Goal: Task Accomplishment & Management: Use online tool/utility

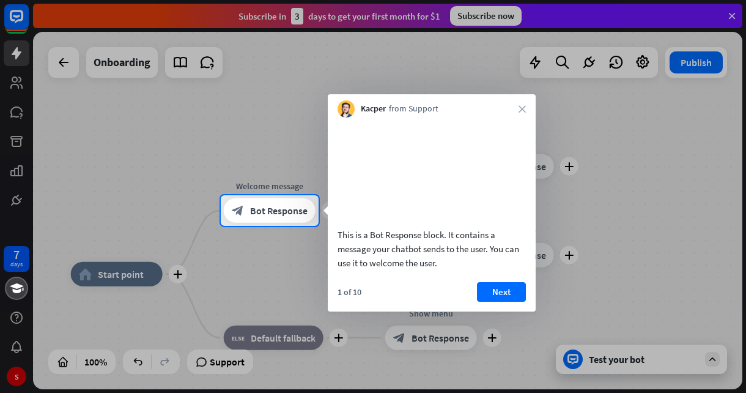
click at [507, 311] on div "1 of 10 Next" at bounding box center [432, 296] width 208 height 29
click at [509, 302] on button "Next" at bounding box center [501, 292] width 49 height 20
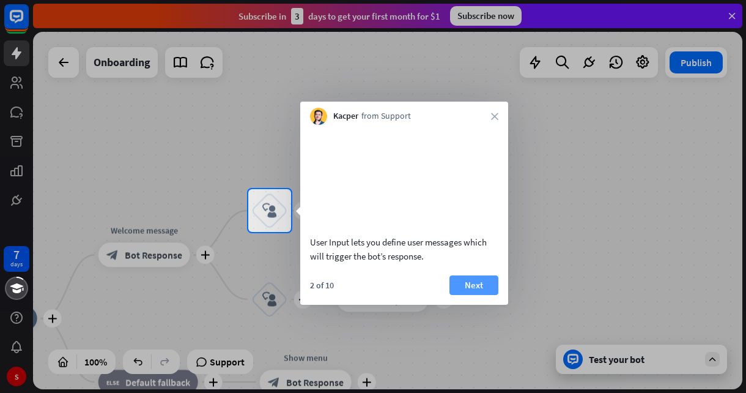
click at [489, 295] on button "Next" at bounding box center [474, 285] width 49 height 20
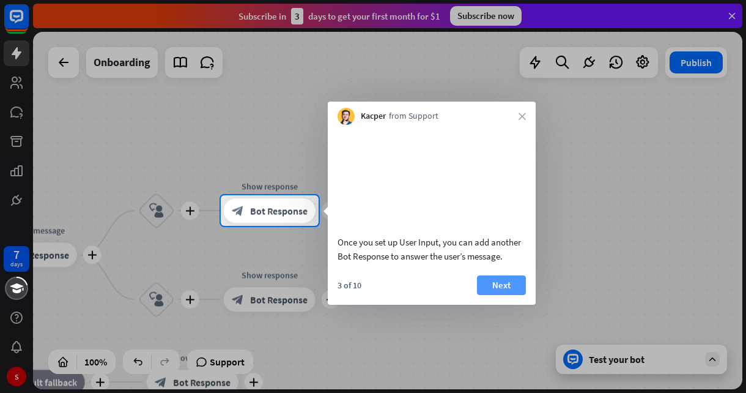
click at [493, 295] on button "Next" at bounding box center [501, 285] width 49 height 20
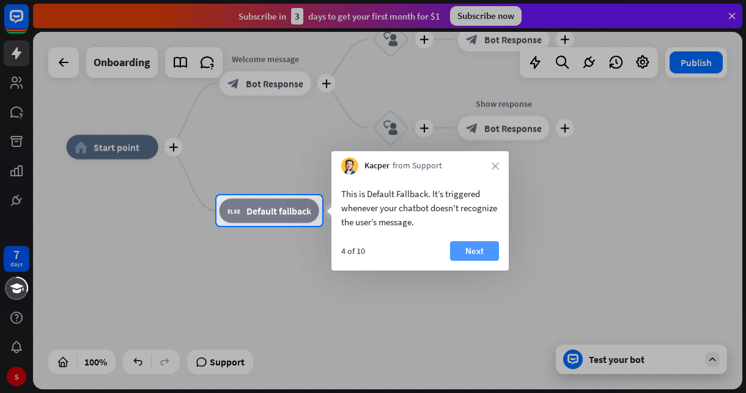
click at [478, 256] on button "Next" at bounding box center [474, 251] width 49 height 20
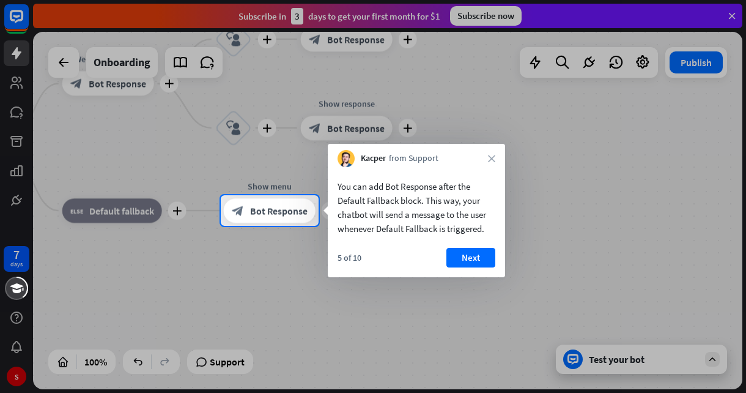
click at [478, 256] on button "Next" at bounding box center [471, 258] width 49 height 20
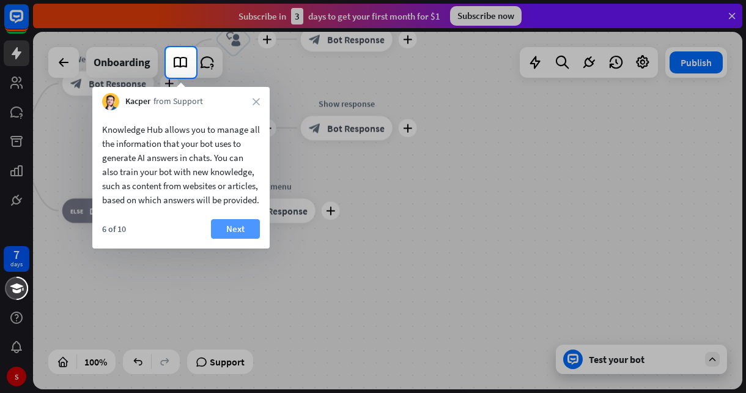
click at [250, 239] on button "Next" at bounding box center [235, 229] width 49 height 20
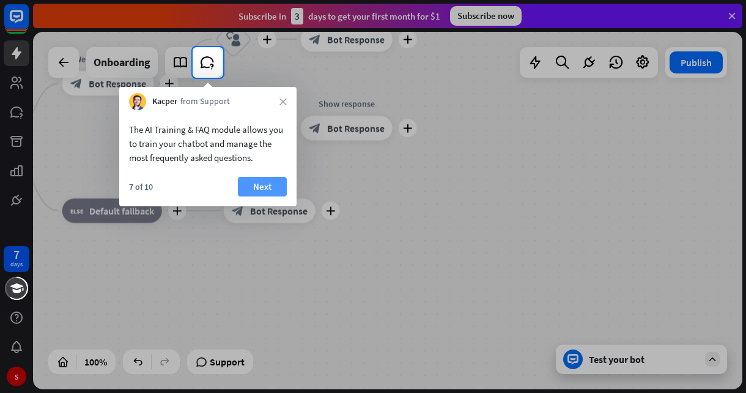
click at [268, 190] on button "Next" at bounding box center [262, 187] width 49 height 20
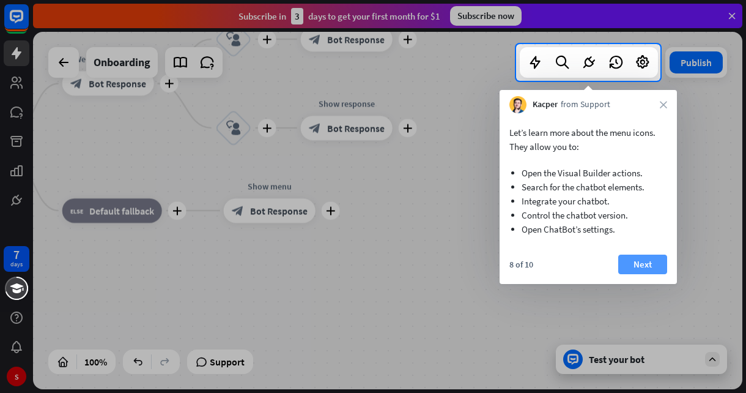
click at [641, 269] on button "Next" at bounding box center [643, 265] width 49 height 20
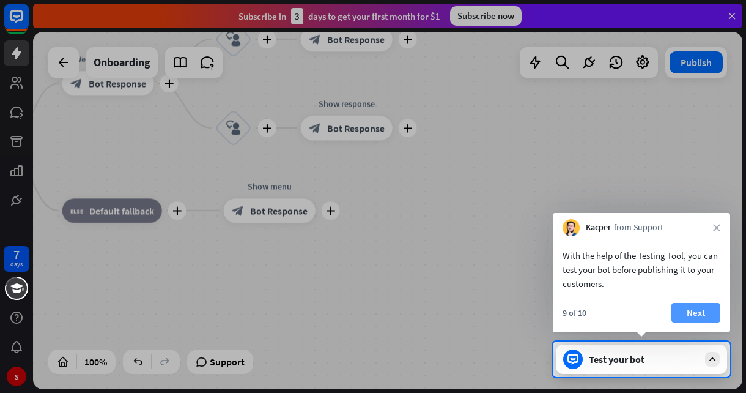
click at [693, 315] on button "Next" at bounding box center [696, 313] width 49 height 20
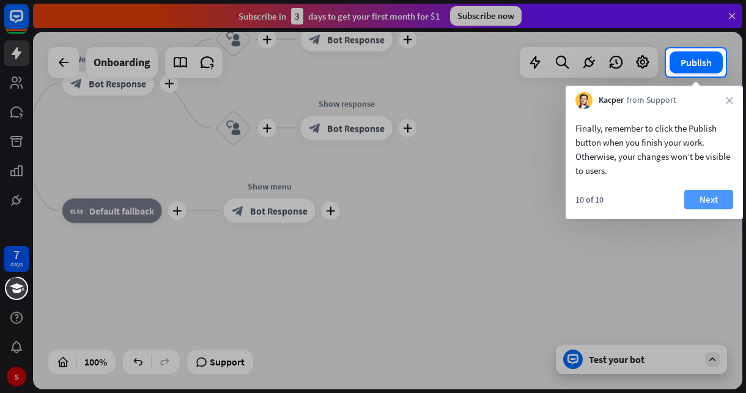
click at [709, 196] on button "Next" at bounding box center [709, 200] width 49 height 20
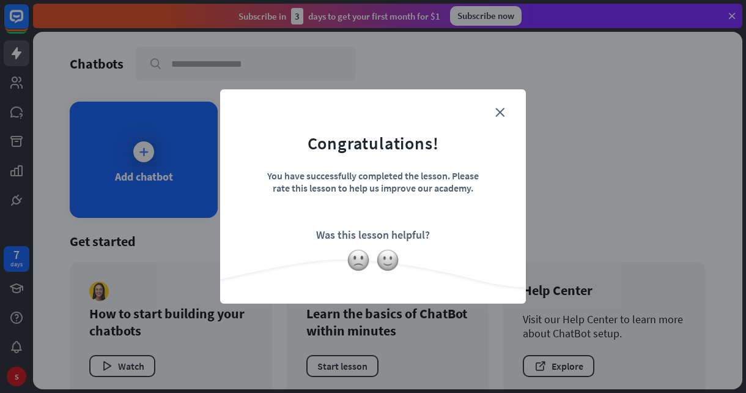
click at [371, 234] on div "Was this lesson helpful?" at bounding box center [373, 235] width 114 height 14
click at [501, 119] on form "Congratulations! You have successfully completed the lesson. Please rate this l…" at bounding box center [373, 178] width 275 height 146
click at [501, 112] on icon "close" at bounding box center [500, 112] width 9 height 9
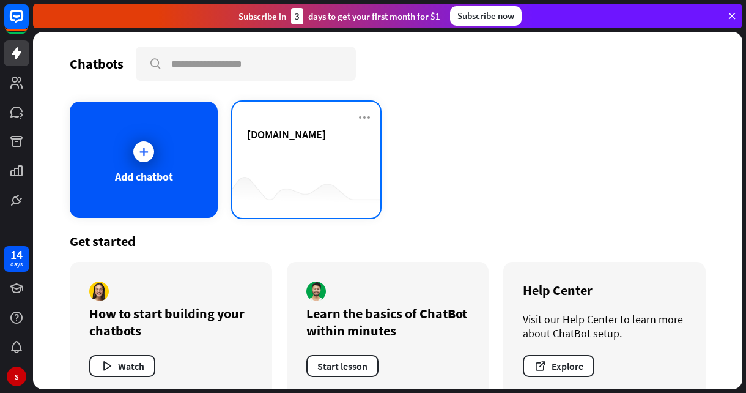
click at [300, 152] on div "[DOMAIN_NAME]" at bounding box center [306, 148] width 119 height 43
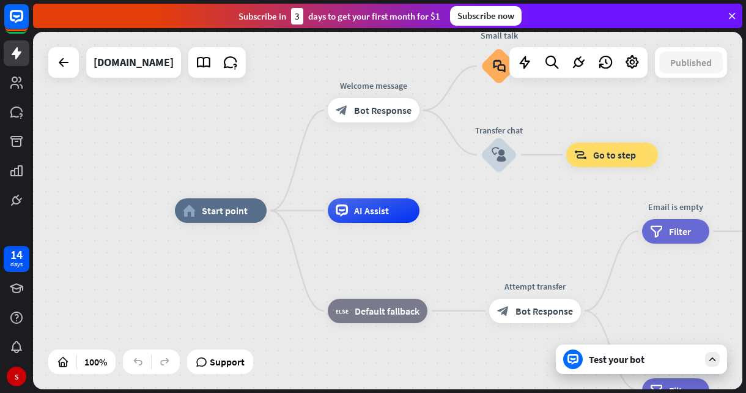
click at [385, 223] on div "AI Assist" at bounding box center [374, 210] width 92 height 24
click at [420, 220] on div "Edit name more_horiz plus AI Assist" at bounding box center [374, 210] width 92 height 24
click at [385, 220] on div "AI Assist" at bounding box center [374, 210] width 92 height 24
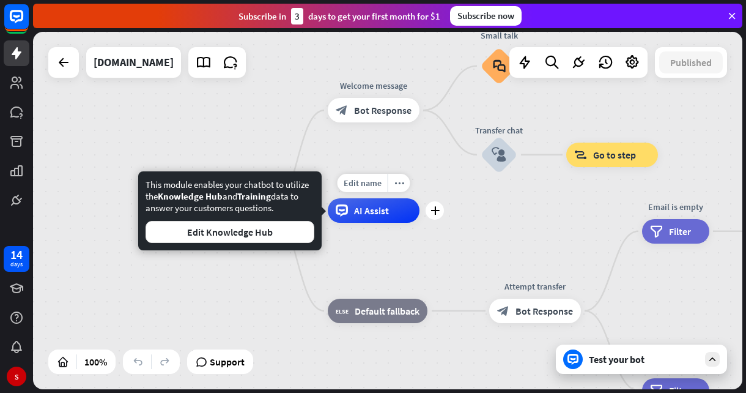
click at [392, 248] on div "home_2 Start point Welcome message block_bot_response Bot Response Small talk b…" at bounding box center [530, 388] width 710 height 357
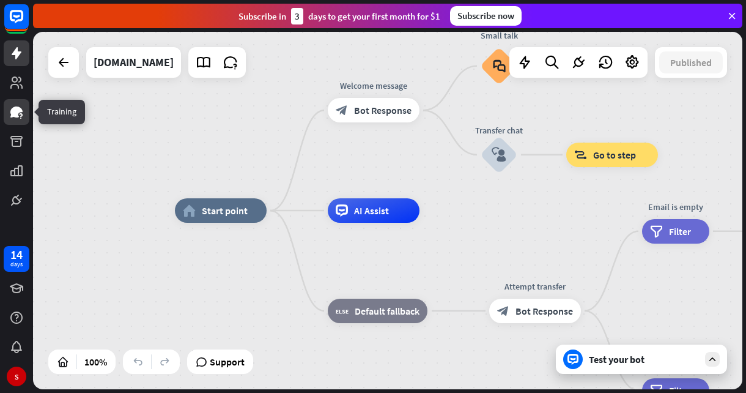
click at [18, 119] on icon at bounding box center [16, 112] width 15 height 15
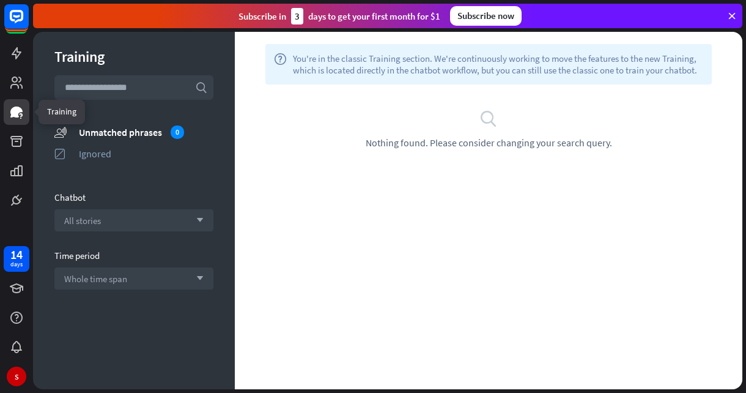
click at [61, 110] on div "Training search unmatched_phrases Unmatched phrases 0 ignored Ignored Chatbot A…" at bounding box center [134, 210] width 202 height 357
click at [84, 130] on div "Unmatched phrases 0" at bounding box center [146, 131] width 135 height 13
click at [15, 82] on icon at bounding box center [16, 82] width 12 height 12
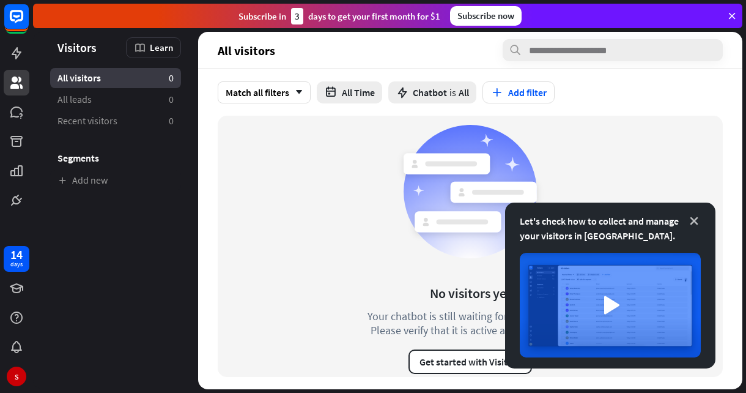
click at [693, 220] on icon at bounding box center [694, 221] width 12 height 12
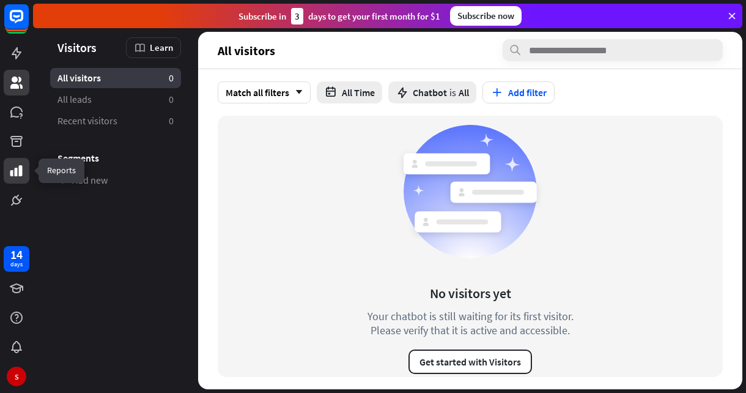
click at [22, 173] on icon at bounding box center [16, 170] width 12 height 11
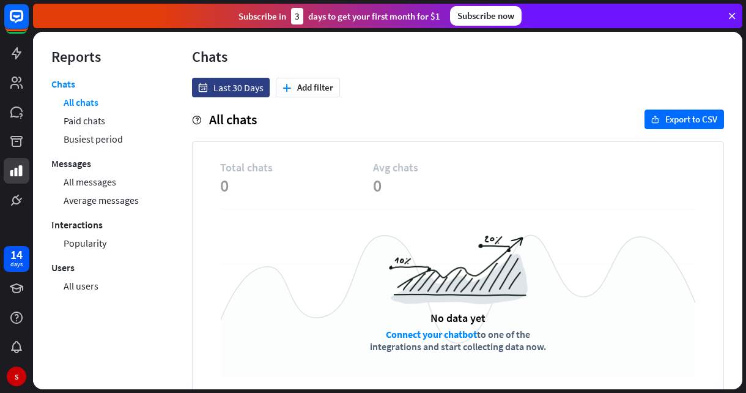
click at [404, 332] on link "Connect your chatbot" at bounding box center [431, 334] width 91 height 12
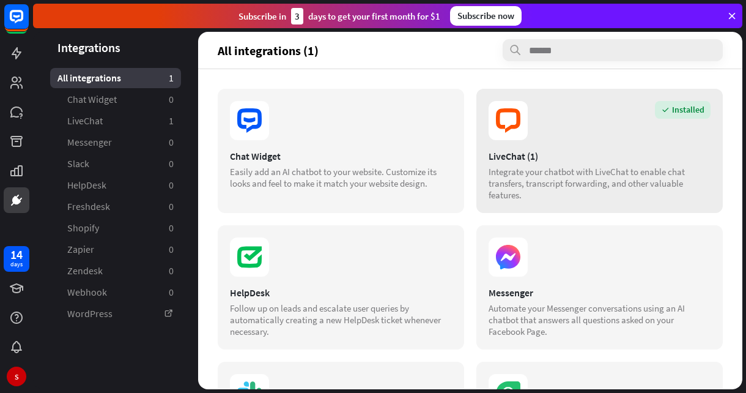
click at [591, 185] on div "Integrate your chatbot with LiveChat to enable chat transfers, transcript forwa…" at bounding box center [600, 183] width 222 height 35
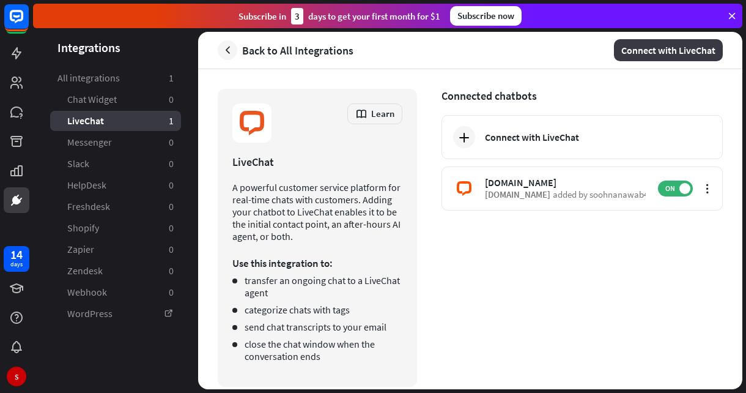
click at [645, 57] on button "Connect with LiveChat" at bounding box center [668, 50] width 109 height 22
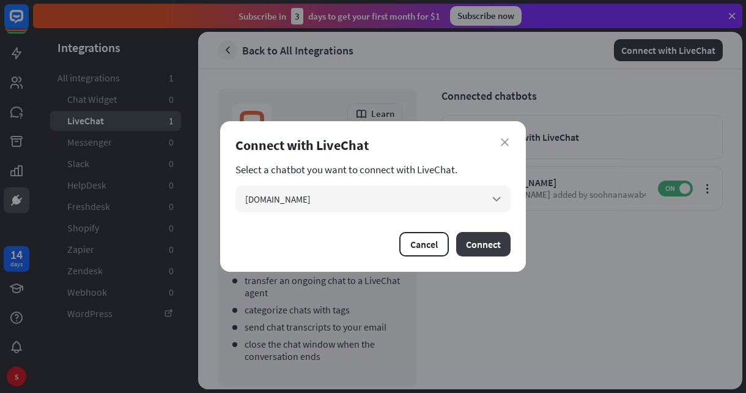
click at [475, 244] on button "Connect" at bounding box center [483, 244] width 54 height 24
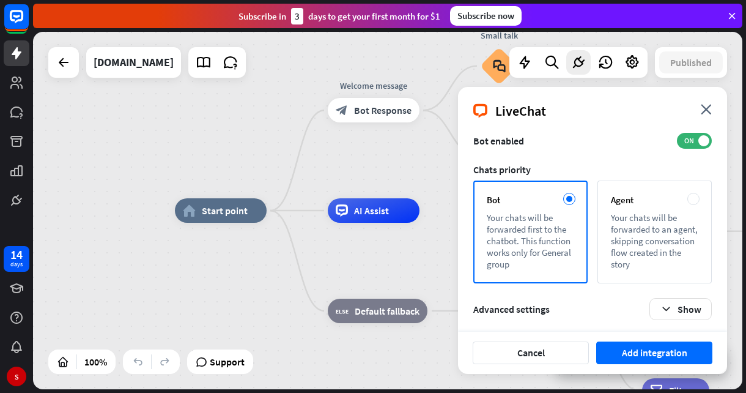
scroll to position [117, 0]
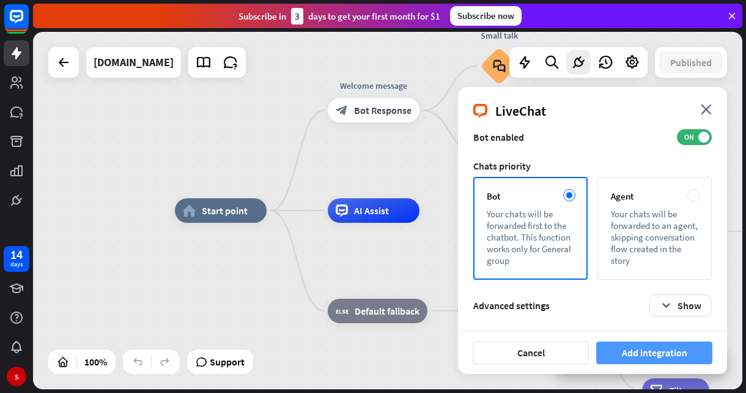
click at [656, 351] on button "Add integration" at bounding box center [655, 352] width 116 height 23
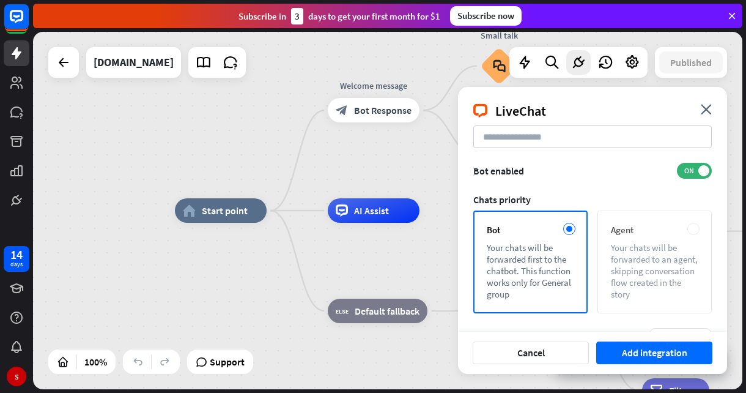
click at [620, 263] on div "Your chats will be forwarded to an agent, skipping conversation flow created in…" at bounding box center [654, 271] width 87 height 58
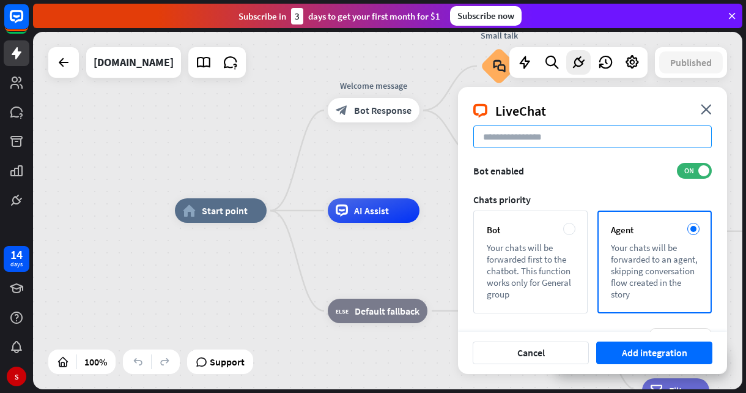
click at [510, 140] on input at bounding box center [593, 136] width 239 height 23
click at [481, 143] on input "**********" at bounding box center [593, 136] width 239 height 23
type input "**********"
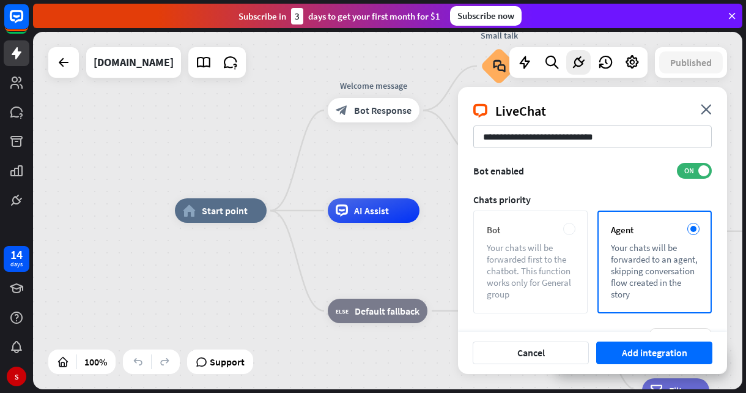
click at [562, 286] on div "Your chats will be forwarded first to the chatbot. This function works only for…" at bounding box center [530, 271] width 87 height 58
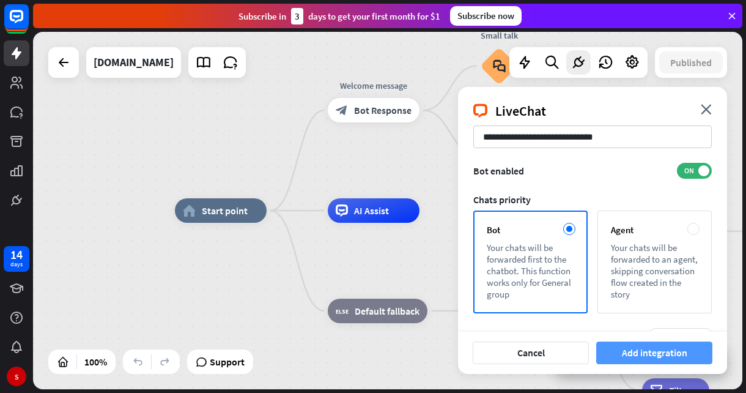
click at [624, 360] on button "Add integration" at bounding box center [655, 352] width 116 height 23
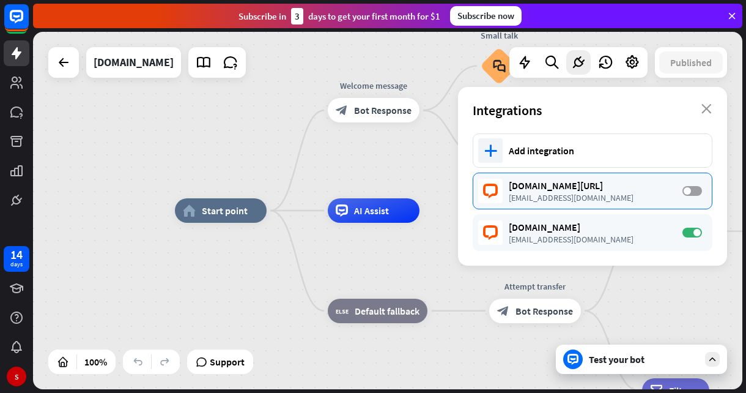
click at [694, 190] on label "OFF" at bounding box center [693, 191] width 20 height 10
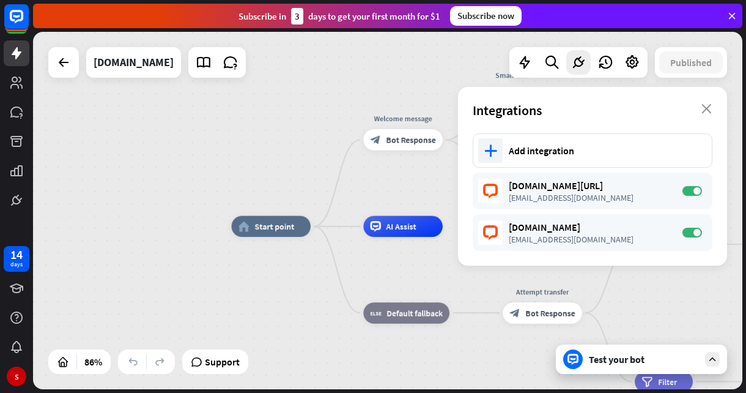
click at [627, 369] on div "Test your bot" at bounding box center [641, 358] width 171 height 29
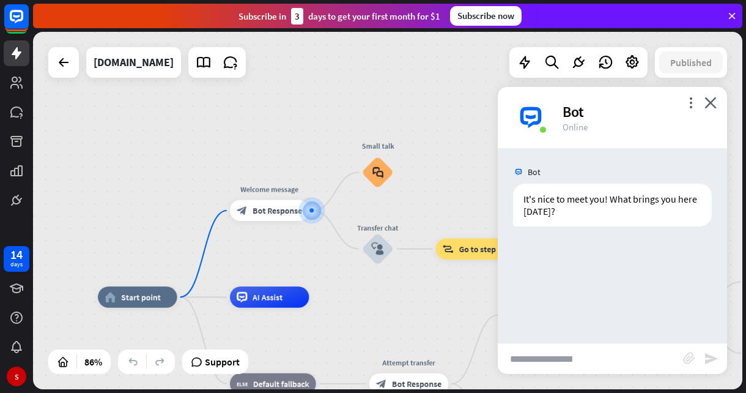
click at [564, 371] on input "text" at bounding box center [590, 358] width 185 height 31
type input "**********"
click at [704, 361] on icon "send" at bounding box center [711, 358] width 15 height 15
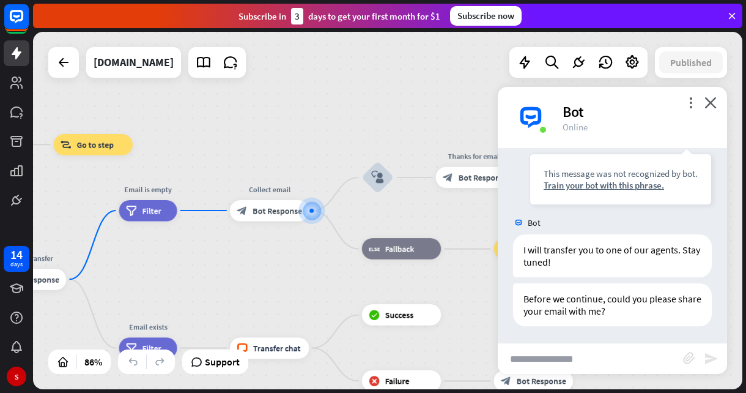
scroll to position [147, 0]
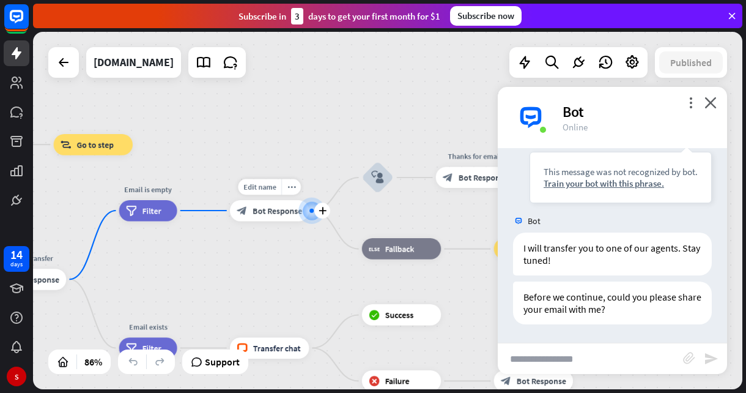
click at [277, 215] on span "Bot Response" at bounding box center [278, 210] width 50 height 10
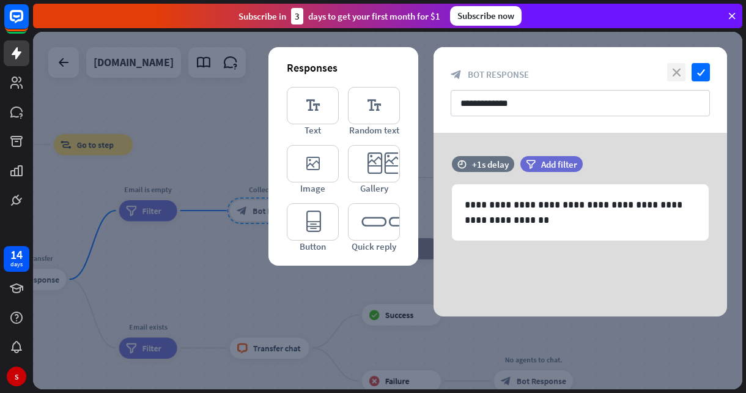
click at [677, 75] on icon "close" at bounding box center [677, 72] width 18 height 18
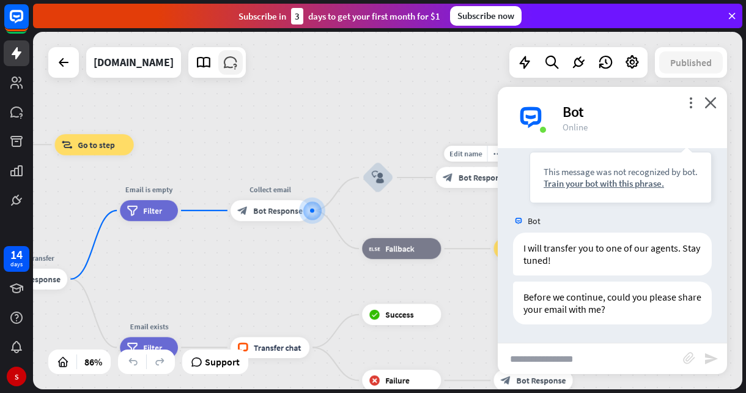
click at [223, 62] on icon at bounding box center [231, 62] width 16 height 16
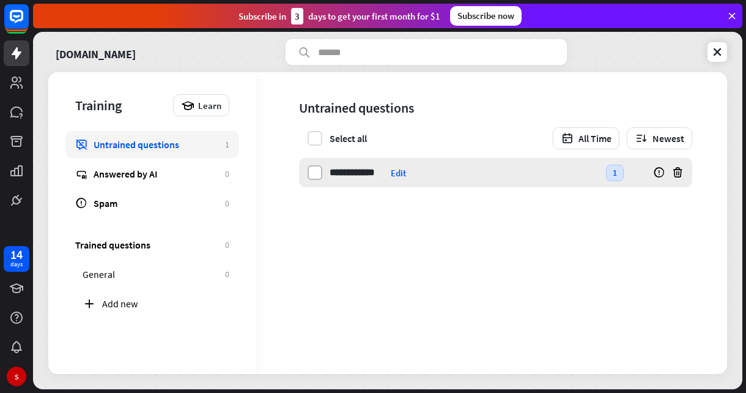
click at [317, 175] on label at bounding box center [315, 172] width 15 height 15
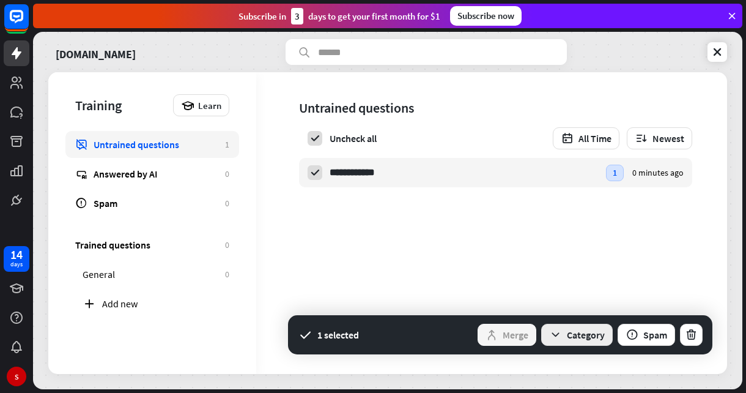
click at [595, 335] on button "Category" at bounding box center [578, 335] width 72 height 22
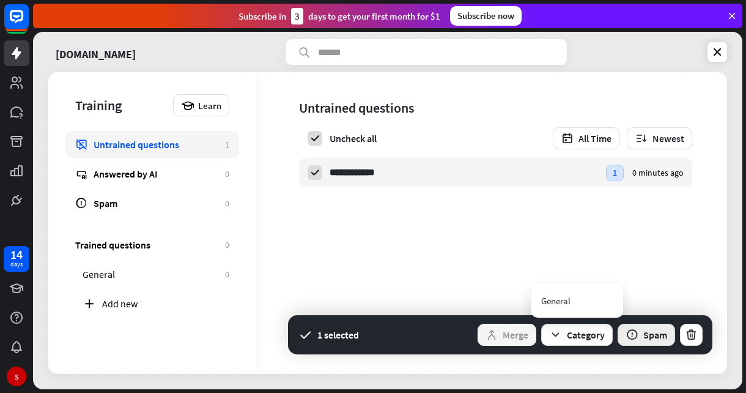
click at [631, 340] on icon "button" at bounding box center [632, 335] width 13 height 13
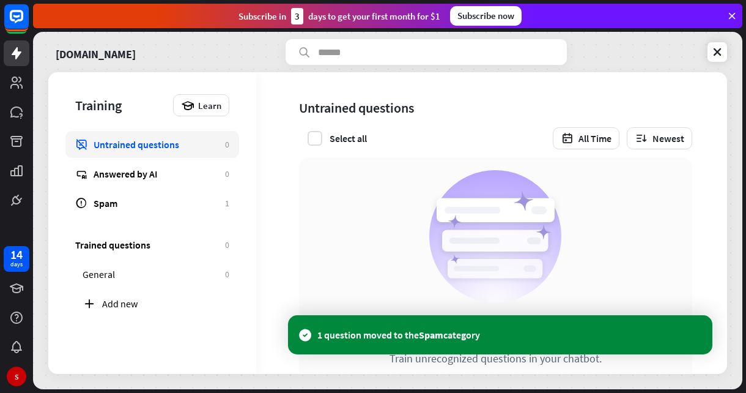
click at [400, 144] on div "Select all All Time Newest" at bounding box center [495, 138] width 393 height 22
click at [354, 139] on div "Select all" at bounding box center [348, 138] width 37 height 12
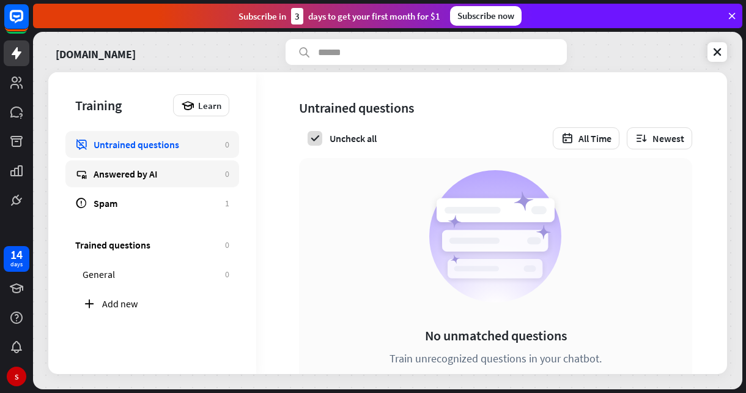
click at [155, 174] on div "Answered by AI" at bounding box center [156, 174] width 125 height 12
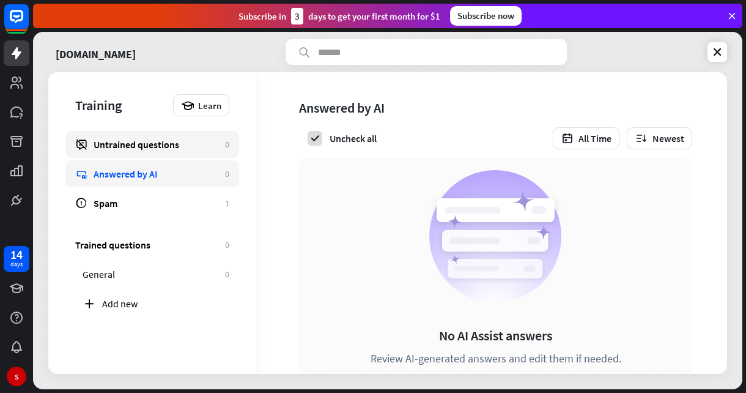
click at [179, 149] on div "Untrained questions" at bounding box center [156, 144] width 125 height 12
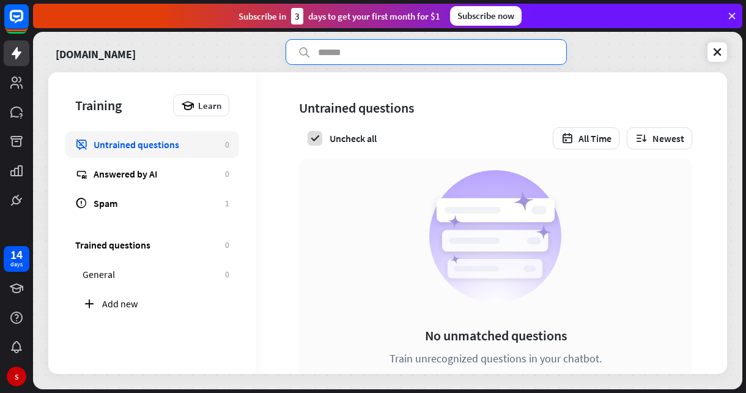
click at [378, 63] on input "text" at bounding box center [426, 52] width 281 height 26
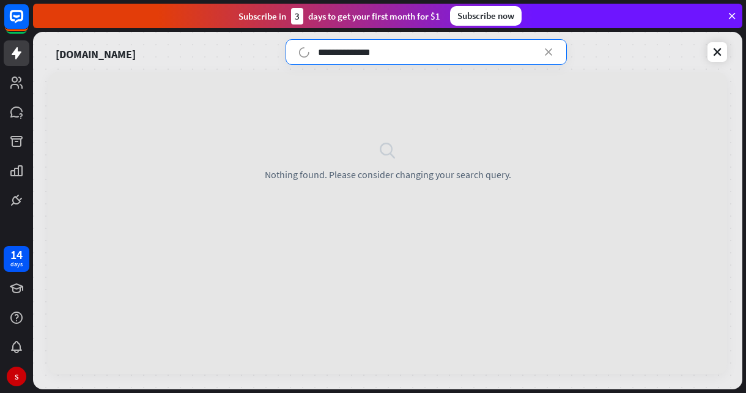
type input "**********"
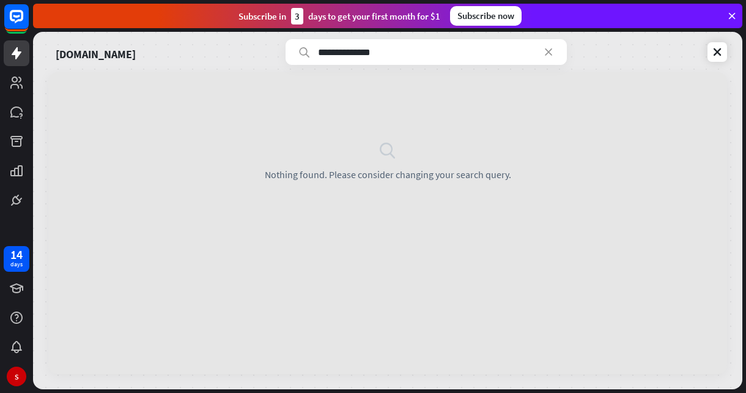
click at [300, 57] on icon at bounding box center [304, 53] width 13 height 12
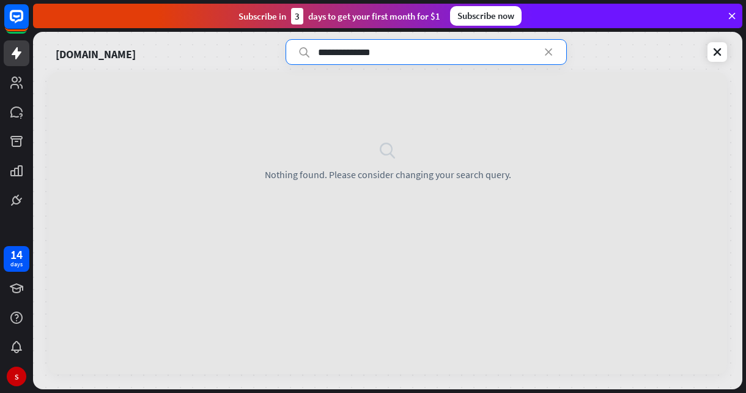
click at [560, 55] on input "**********" at bounding box center [426, 52] width 281 height 26
click at [545, 53] on icon at bounding box center [549, 52] width 12 height 12
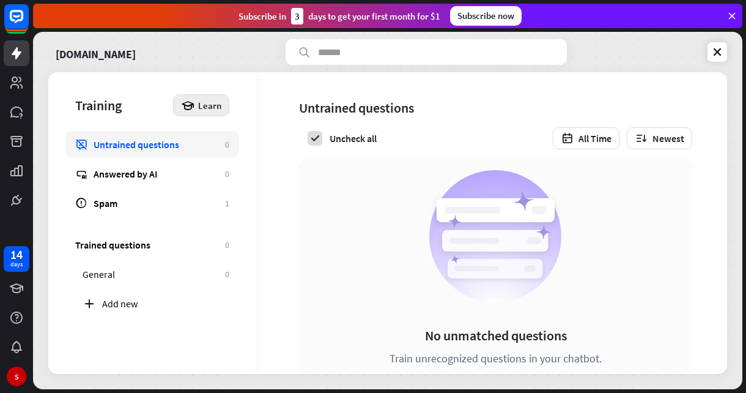
click at [201, 108] on span "Learn" at bounding box center [209, 106] width 23 height 12
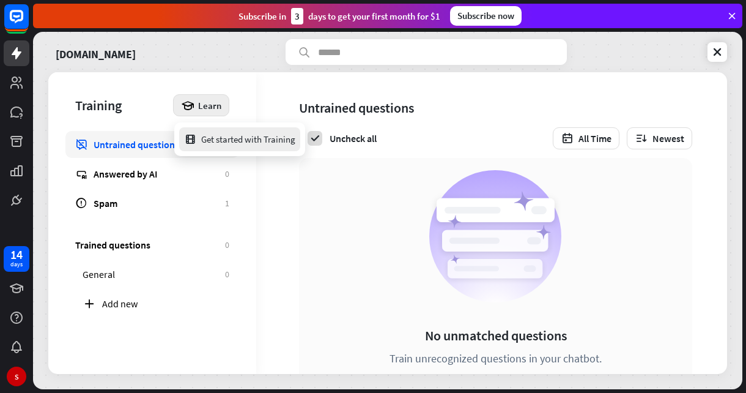
click at [222, 136] on div "Get started with Training" at bounding box center [239, 139] width 111 height 24
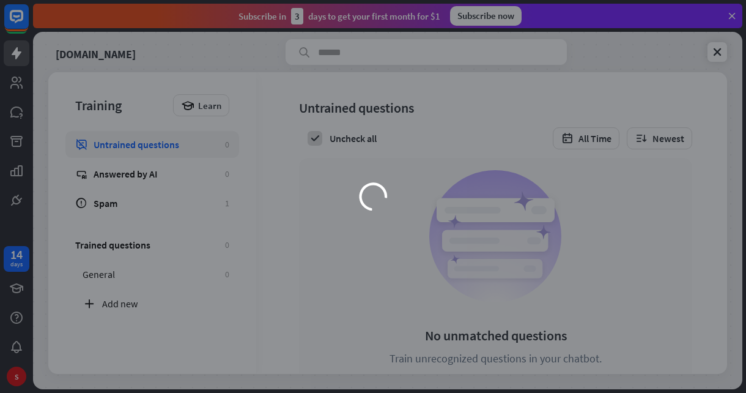
click at [20, 144] on div "loader" at bounding box center [373, 196] width 746 height 393
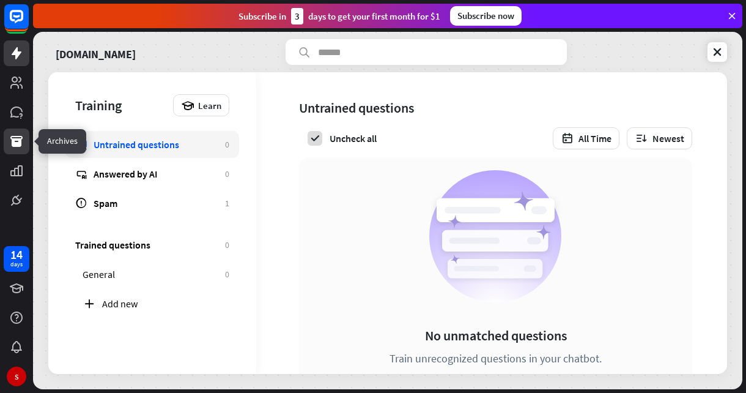
click at [20, 144] on icon at bounding box center [16, 141] width 12 height 11
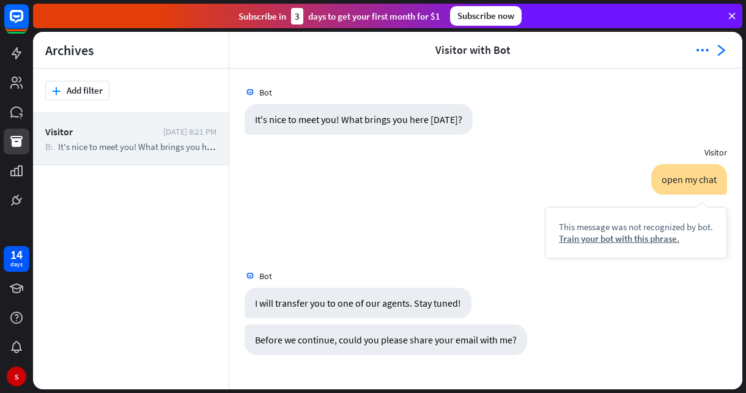
click at [171, 200] on div "Visitor [DATE] 8:21 PM B: It's nice to meet you! What brings you here [DATE]? U…" at bounding box center [131, 251] width 196 height 276
click at [13, 175] on icon at bounding box center [16, 170] width 12 height 11
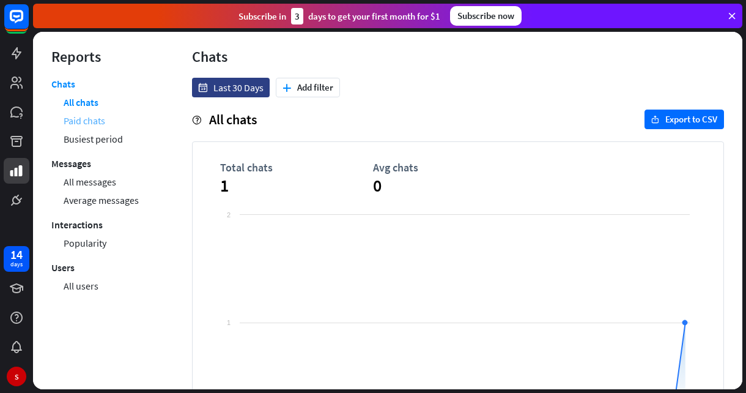
click at [101, 121] on link "Paid chats" at bounding box center [85, 120] width 42 height 18
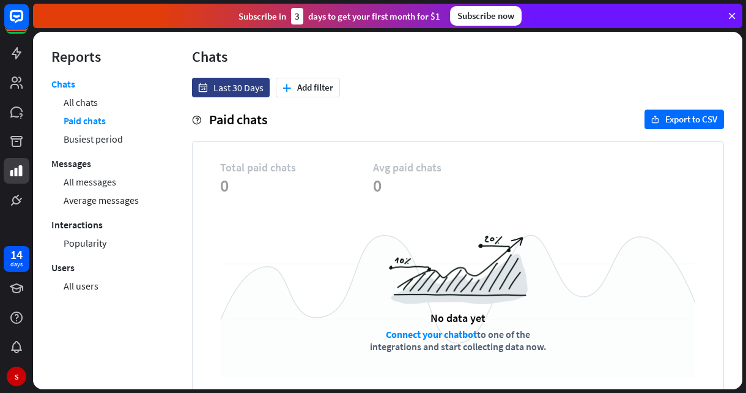
click at [419, 333] on link "Connect your chatbot" at bounding box center [431, 334] width 91 height 12
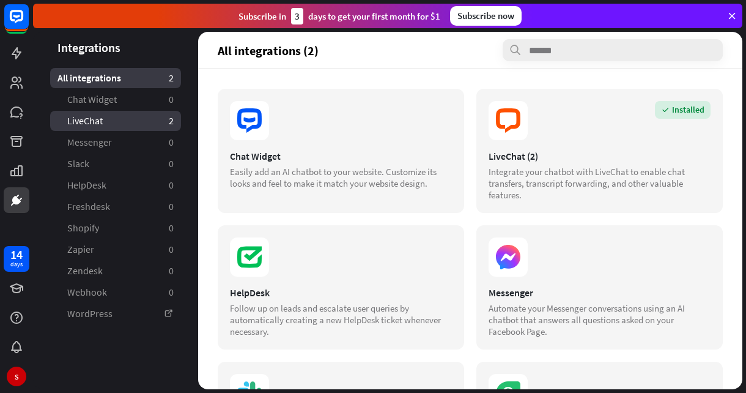
click at [143, 117] on link "LiveChat 2" at bounding box center [115, 121] width 131 height 20
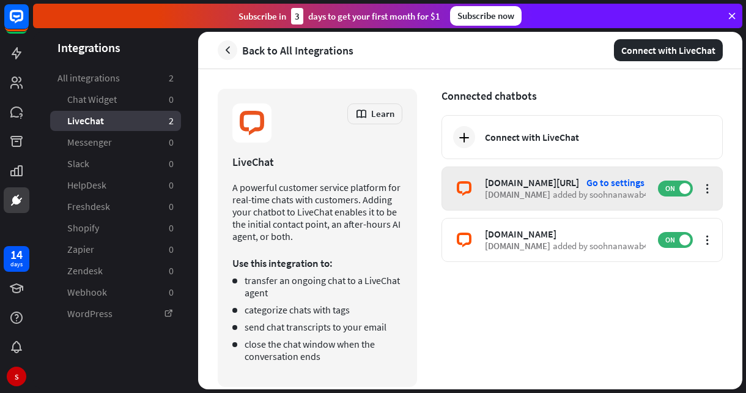
click at [502, 194] on span "[DOMAIN_NAME]" at bounding box center [517, 194] width 65 height 12
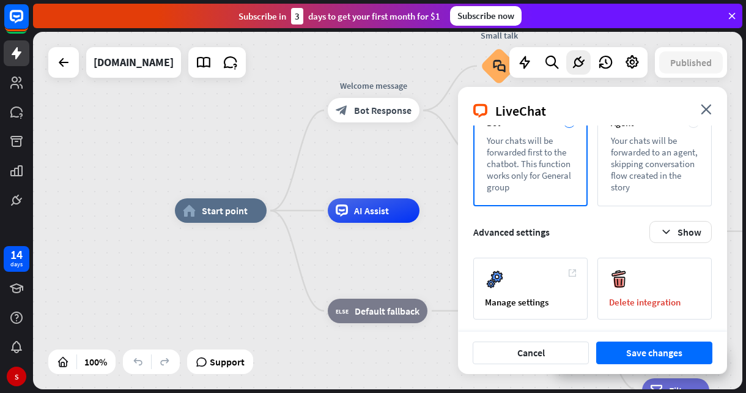
scroll to position [195, 0]
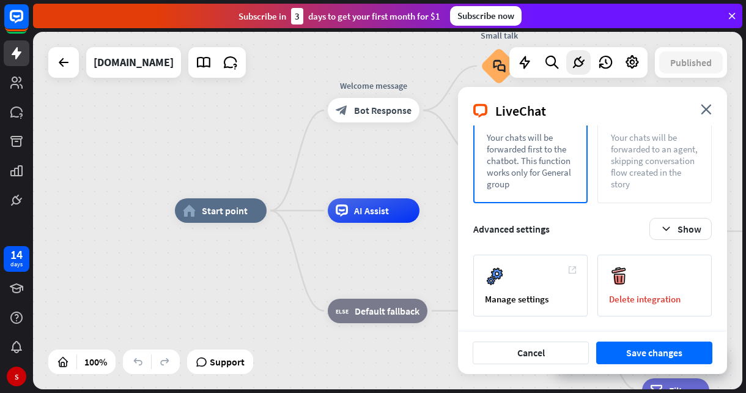
click at [632, 174] on div "Your chats will be forwarded to an agent, skipping conversation flow created in…" at bounding box center [654, 161] width 87 height 58
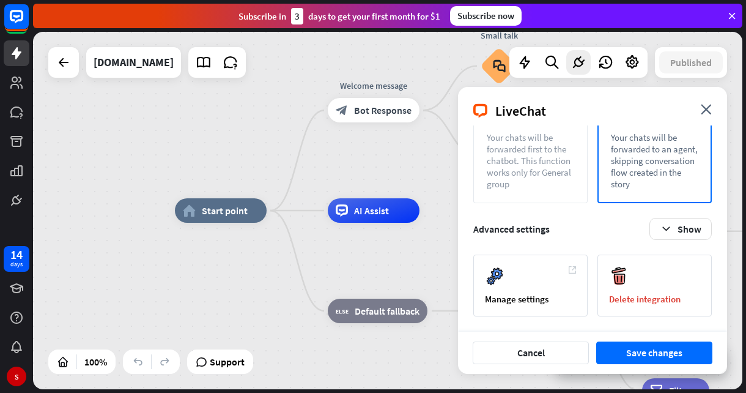
click at [553, 179] on div "Your chats will be forwarded first to the chatbot. This function works only for…" at bounding box center [530, 161] width 87 height 58
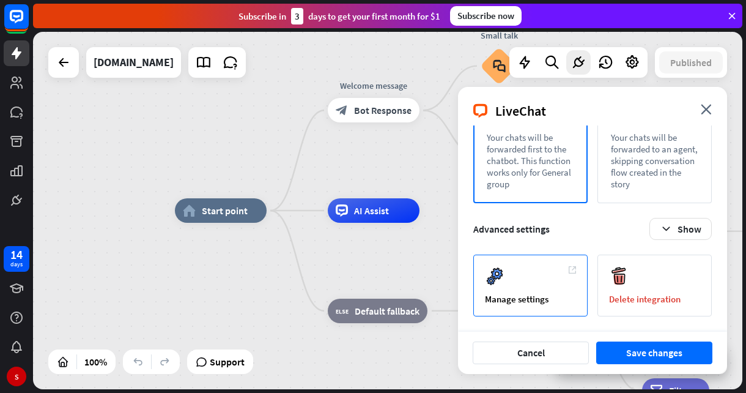
click at [561, 295] on div "Manage settings" at bounding box center [530, 299] width 91 height 12
